Goal: Register for event/course

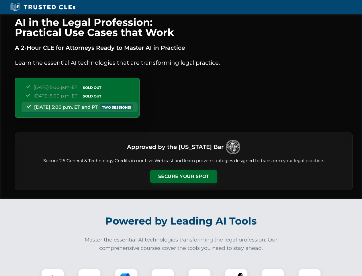
click at [184, 176] on button "Secure Your Spot" at bounding box center [183, 176] width 67 height 13
click at [53, 272] on img at bounding box center [52, 279] width 17 height 17
click at [90, 272] on div at bounding box center [89, 279] width 23 height 23
click at [126, 272] on div at bounding box center [126, 279] width 23 height 23
click at [163, 272] on img at bounding box center [163, 280] width 16 height 16
